Goal: Understand process/instructions

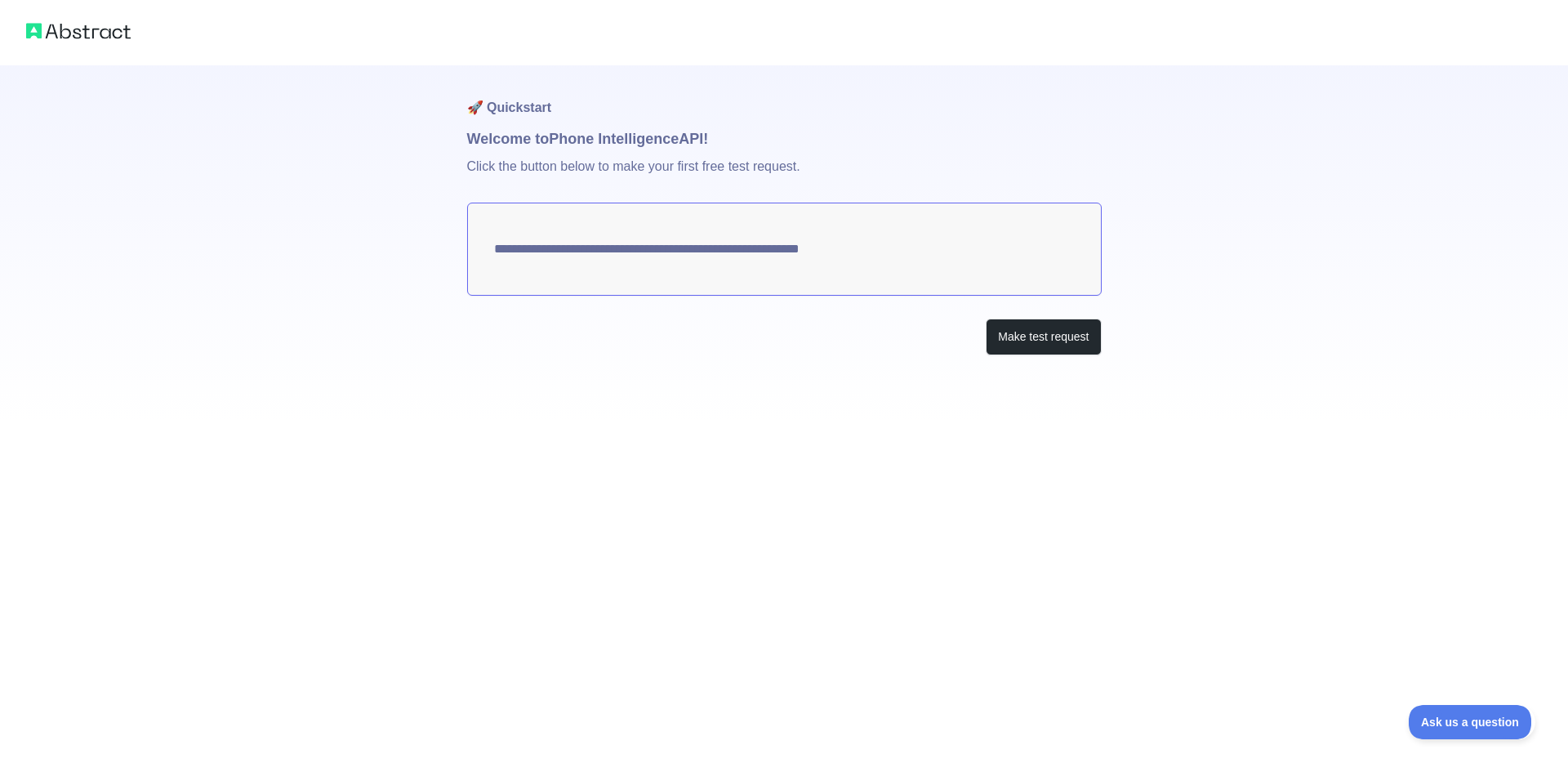
drag, startPoint x: 885, startPoint y: 251, endPoint x: 617, endPoint y: 361, distance: 289.7
click at [617, 361] on div "**********" at bounding box center [784, 243] width 635 height 355
click at [1048, 337] on button "Make test request" at bounding box center [1043, 336] width 115 height 37
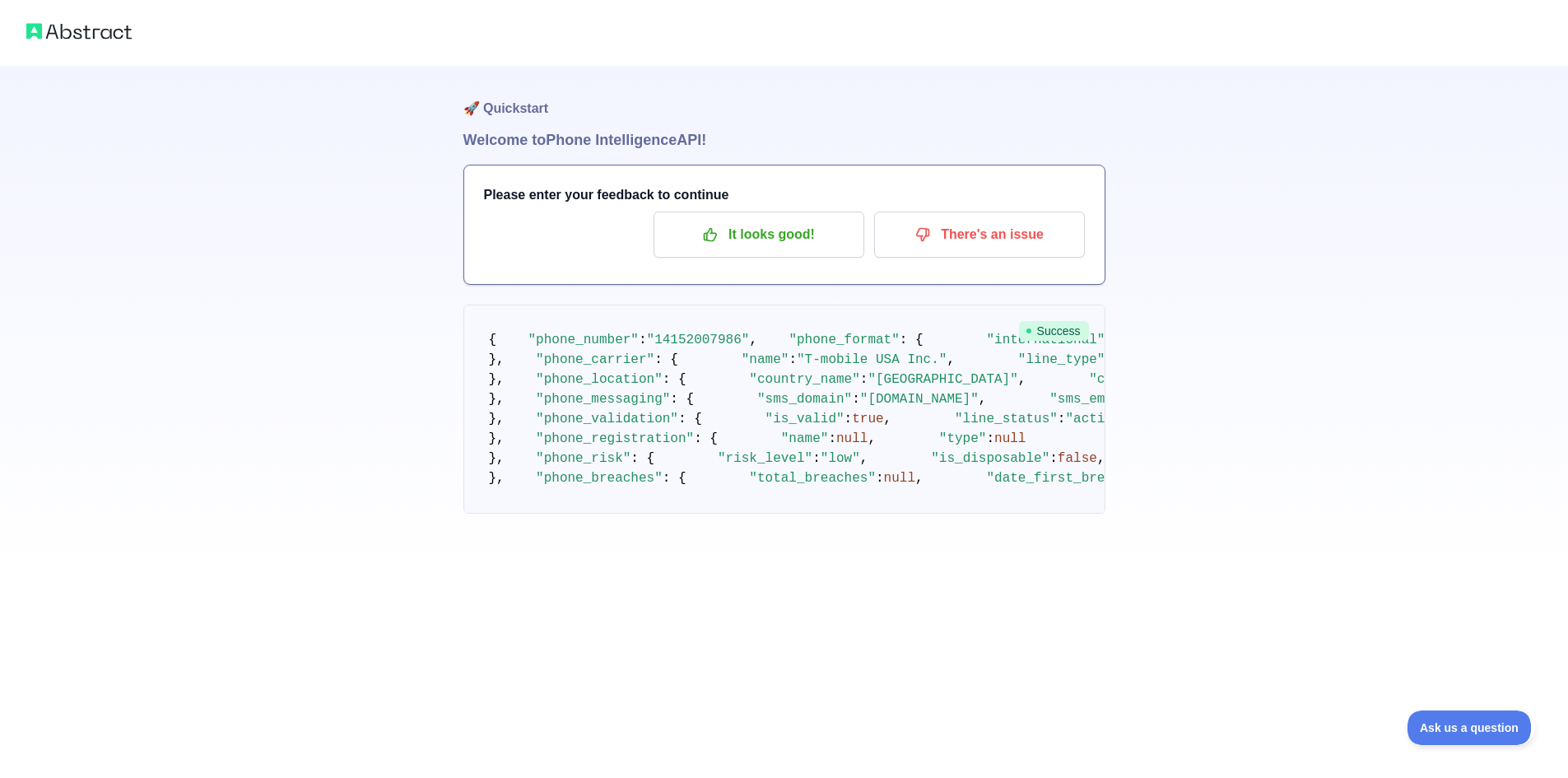
drag, startPoint x: 791, startPoint y: 399, endPoint x: 684, endPoint y: 407, distance: 107.3
click at [684, 407] on pre "{ "phone_number" : "[PHONE_NUMBER]" , "phone_format" : { "international" : "[PH…" at bounding box center [784, 408] width 642 height 209
click at [820, 777] on div "Close" at bounding box center [784, 778] width 1568 height 0
